Goal: Task Accomplishment & Management: Use online tool/utility

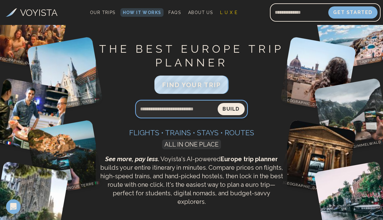
click at [198, 109] on input "Search query" at bounding box center [176, 109] width 82 height 15
type input "**********"
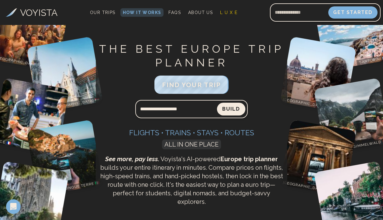
click at [236, 108] on button "Build" at bounding box center [231, 109] width 28 height 13
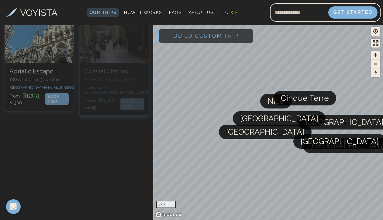
scroll to position [200, 0]
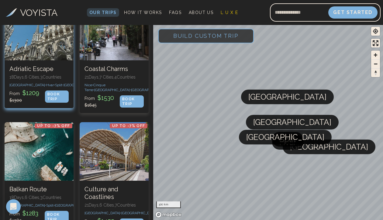
click at [44, 87] on p "[GEOGRAPHIC_DATA] • [GEOGRAPHIC_DATA] • [GEOGRAPHIC_DATA] • [GEOGRAPHIC_DATA] •…" at bounding box center [38, 84] width 59 height 5
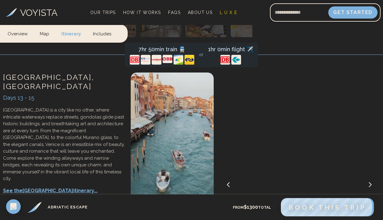
scroll to position [1621, 0]
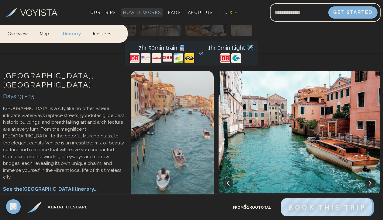
click at [134, 10] on span "How It Works" at bounding box center [142, 12] width 38 height 5
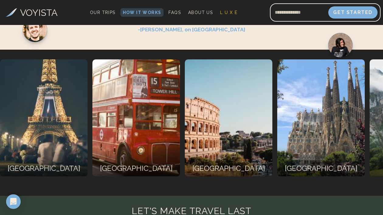
scroll to position [1281, 0]
